Goal: Information Seeking & Learning: Learn about a topic

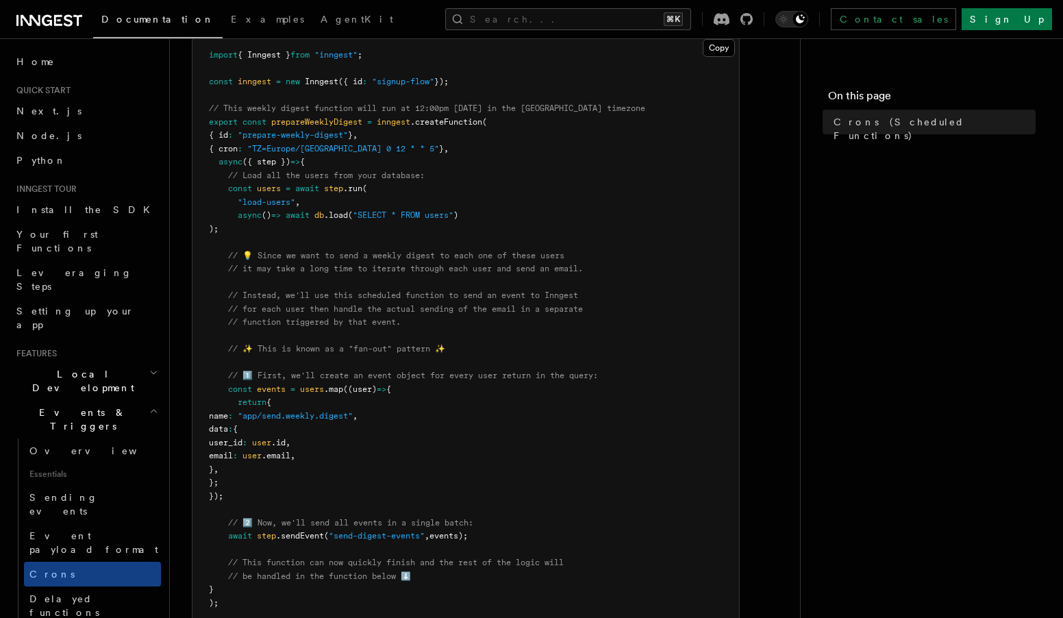
scroll to position [231, 0]
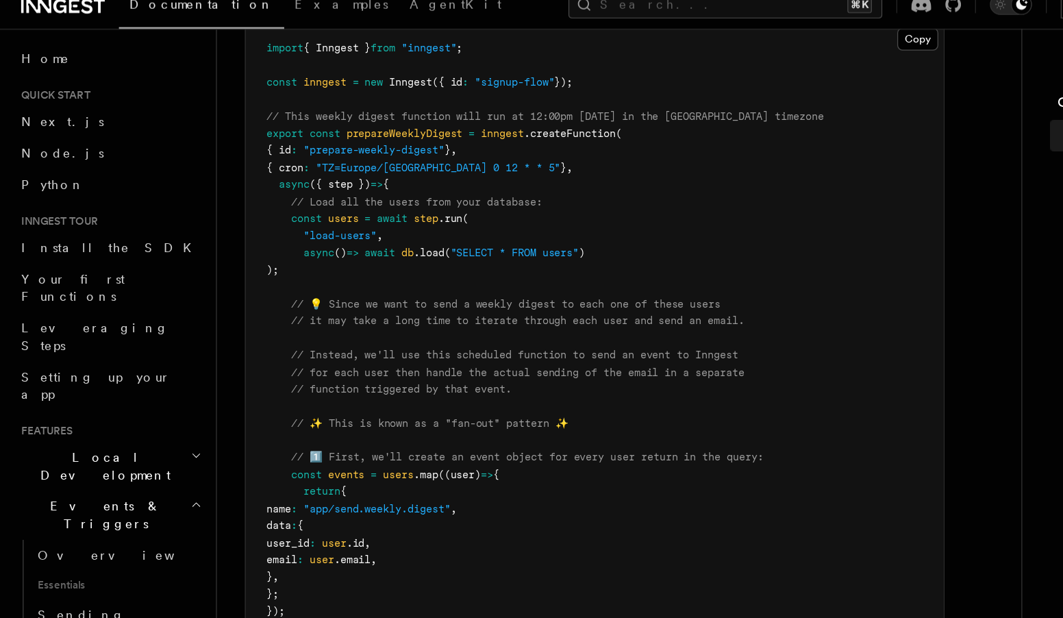
drag, startPoint x: 269, startPoint y: 231, endPoint x: 218, endPoint y: 188, distance: 66.6
click at [218, 188] on pre "import { Inngest } from "inngest" ; const inngest = new Inngest ({ id : "signup…" at bounding box center [465, 455] width 546 height 842
copy code "const users = await step .run ( "load-users" , async () => await db .load ( "SE…"
click at [579, 162] on pre "import { Inngest } from "inngest" ; const inngest = new Inngest ({ id : "signup…" at bounding box center [465, 455] width 546 height 842
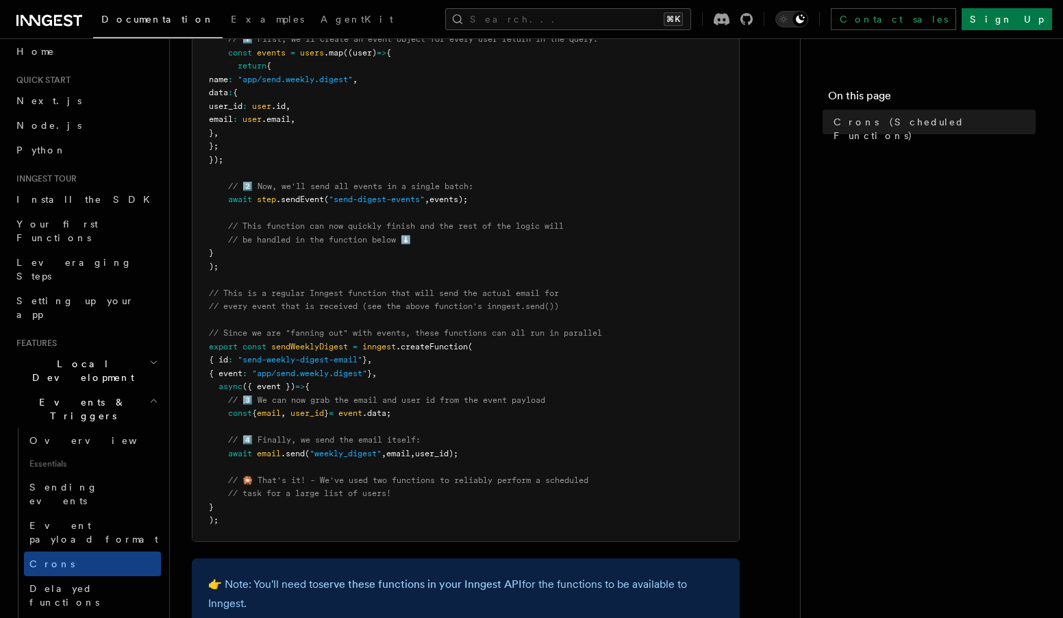
scroll to position [505, 0]
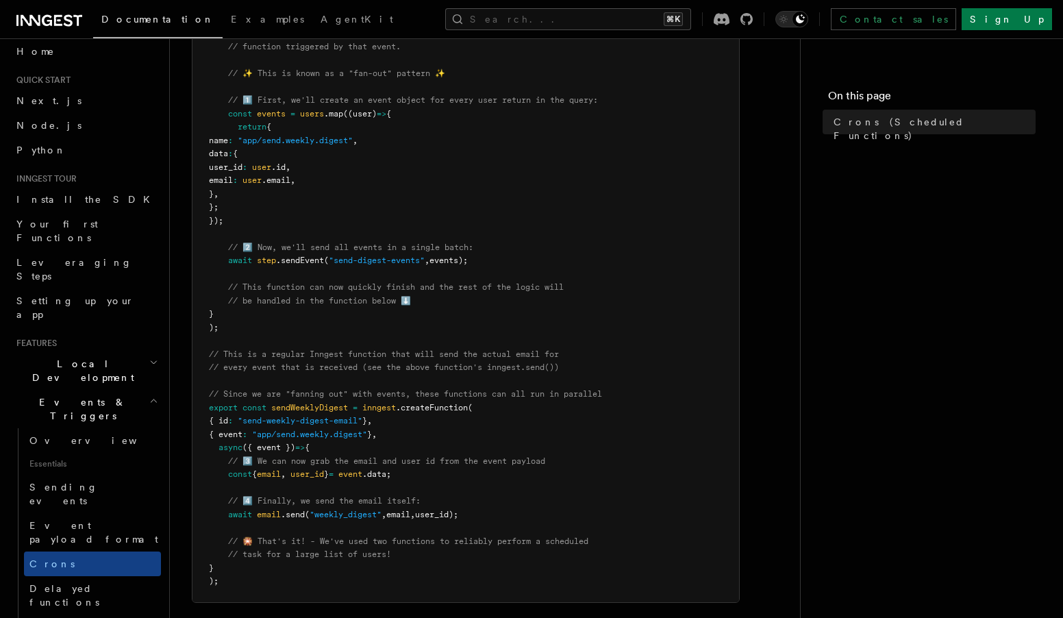
click at [8, 2] on div "Documentation Examples AgentKit Search... ⌘K Contact sales Sign Up" at bounding box center [531, 19] width 1063 height 38
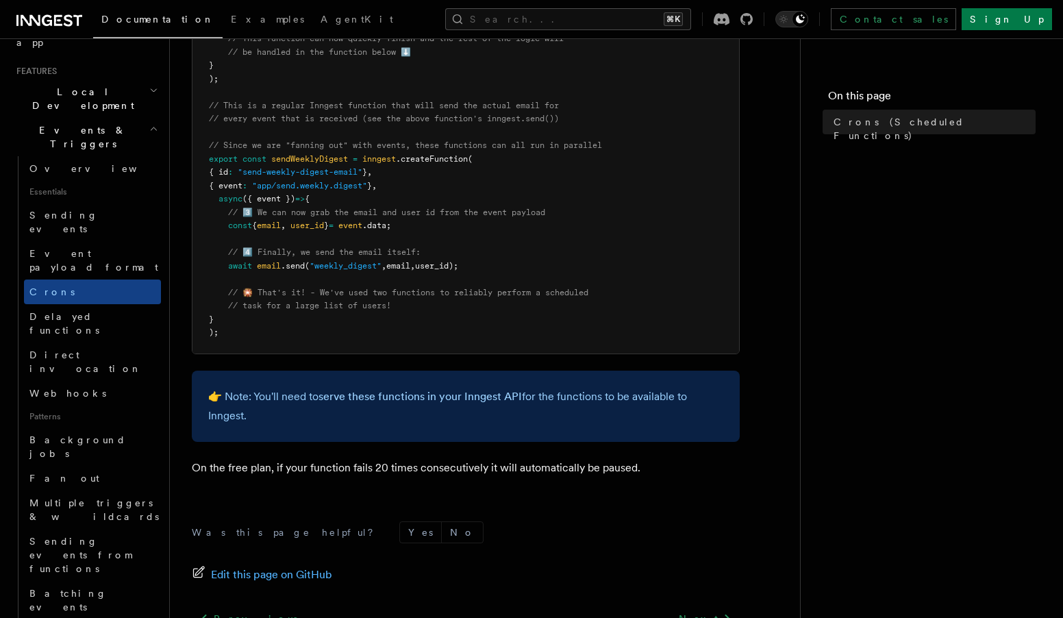
scroll to position [281, 0]
click at [65, 466] on link "Fan out" at bounding box center [92, 478] width 137 height 25
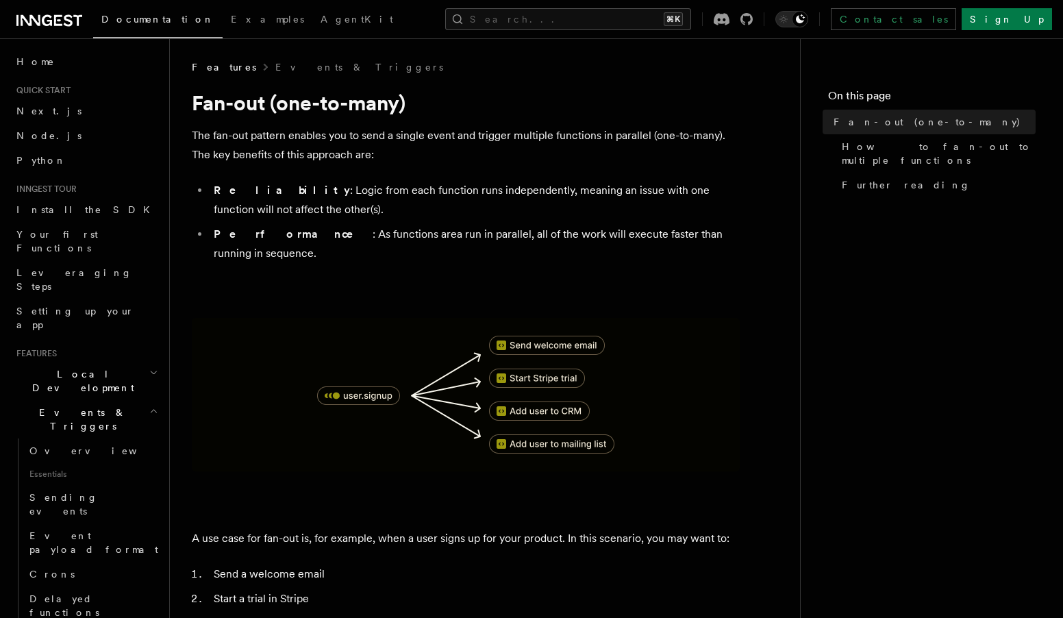
click at [168, 39] on header "Search... Documentation Examples AgentKit Home Quick start Next.js Node.js Pyth…" at bounding box center [85, 327] width 170 height 579
click at [168, 49] on header "Search... Documentation Examples AgentKit Home Quick start Next.js Node.js Pyth…" at bounding box center [85, 327] width 170 height 579
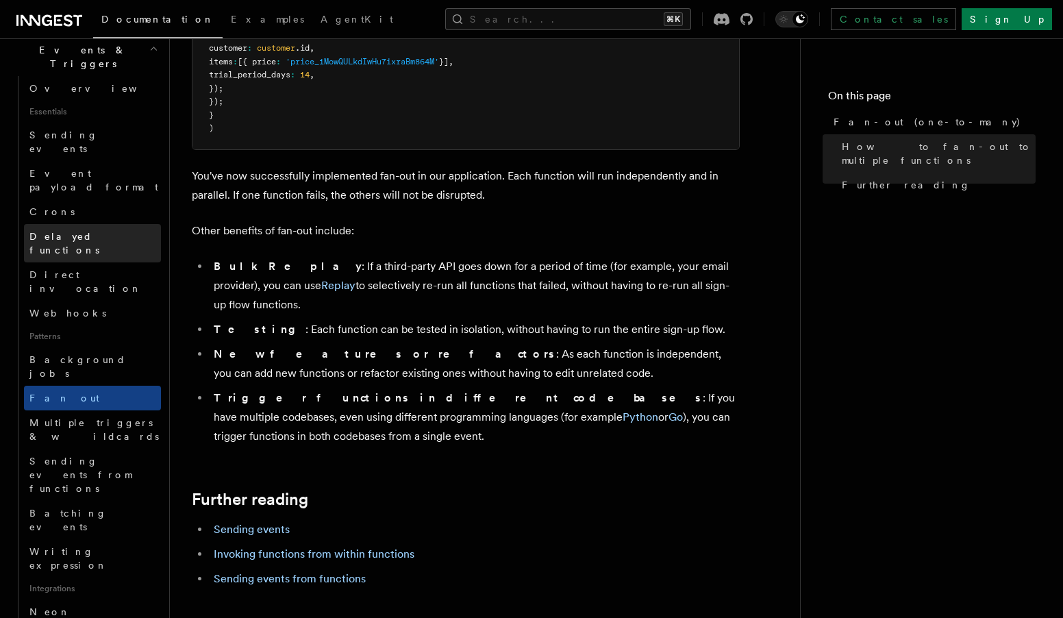
scroll to position [372, 0]
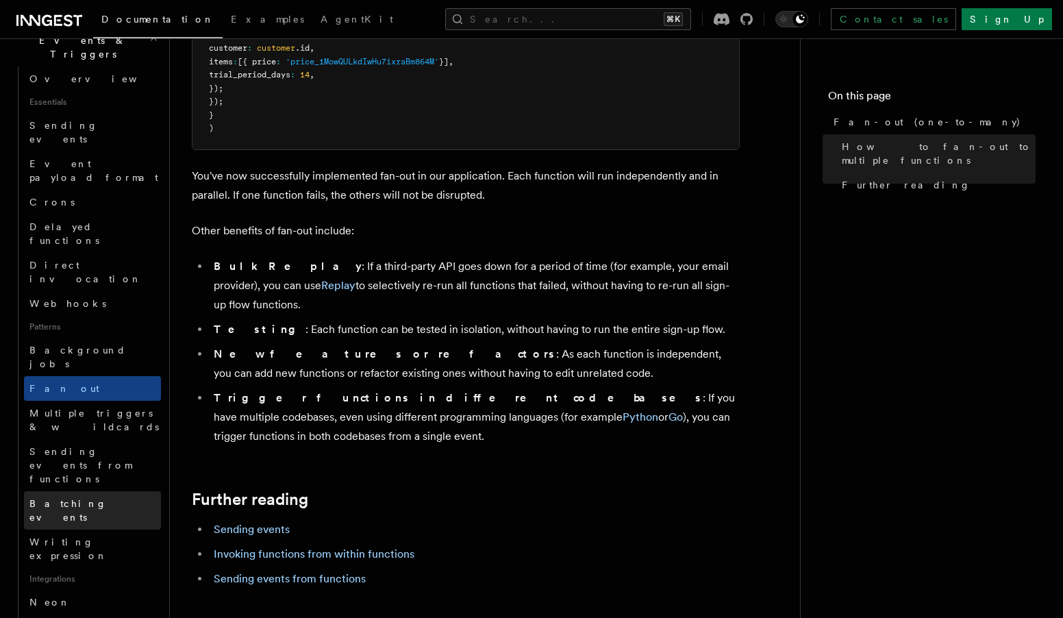
click at [82, 498] on span "Batching events" at bounding box center [67, 510] width 77 height 25
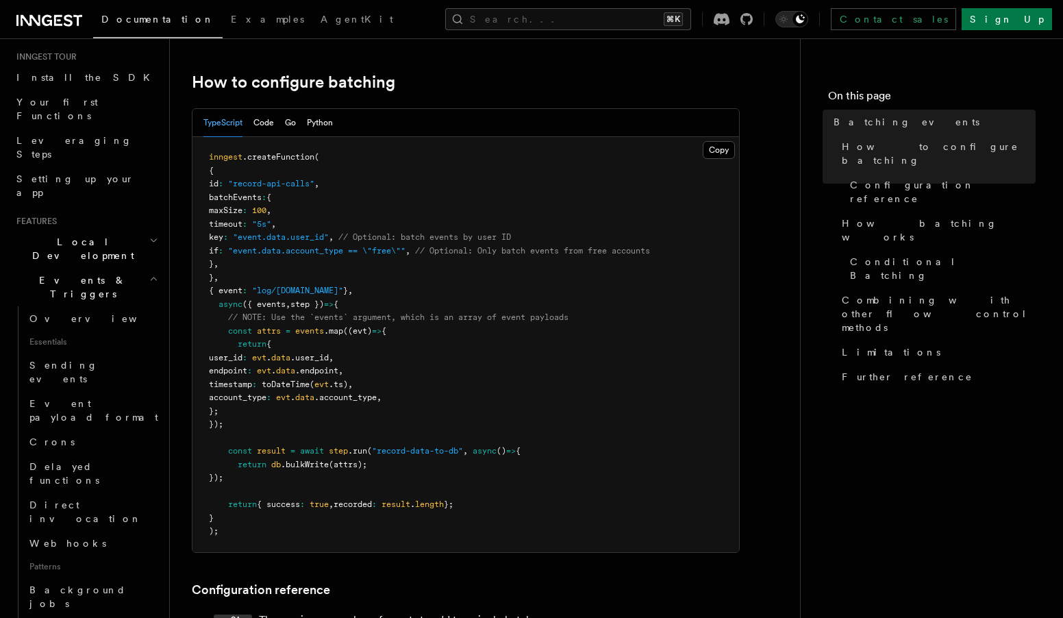
scroll to position [126, 0]
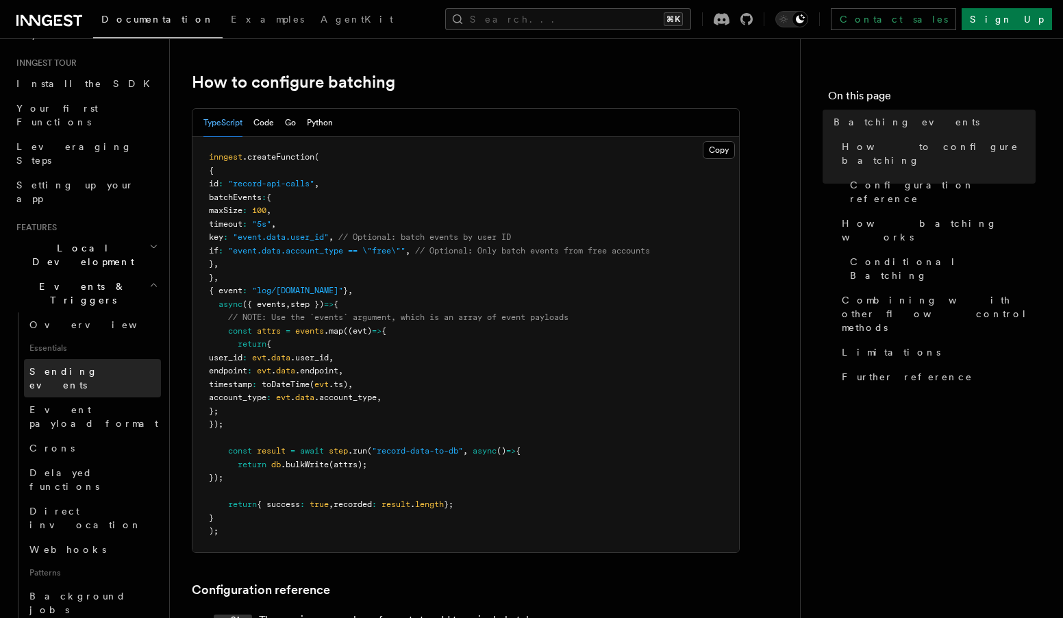
click at [105, 359] on link "Sending events" at bounding box center [92, 378] width 137 height 38
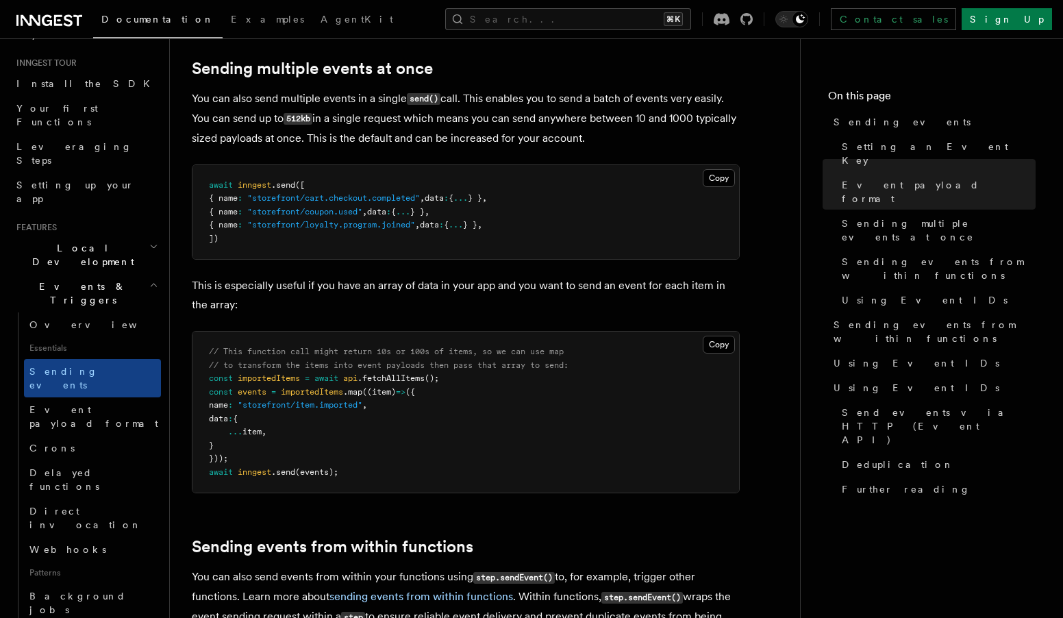
scroll to position [1645, 0]
